Goal: Task Accomplishment & Management: Manage account settings

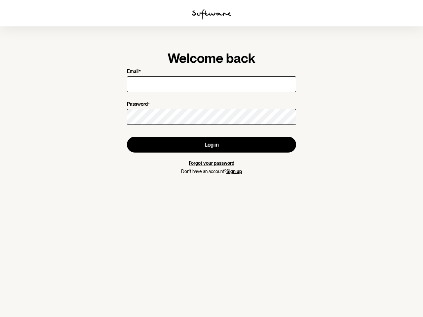
click at [211, 15] on img at bounding box center [211, 14] width 40 height 11
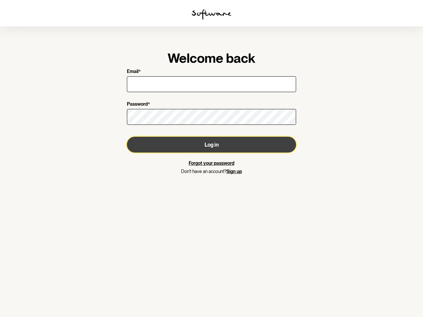
click at [211, 145] on button "Log in" at bounding box center [211, 145] width 169 height 16
